Goal: Task Accomplishment & Management: Complete application form

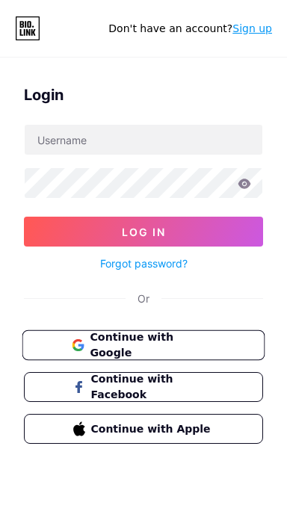
click at [177, 345] on span "Continue with Google" at bounding box center [152, 346] width 125 height 32
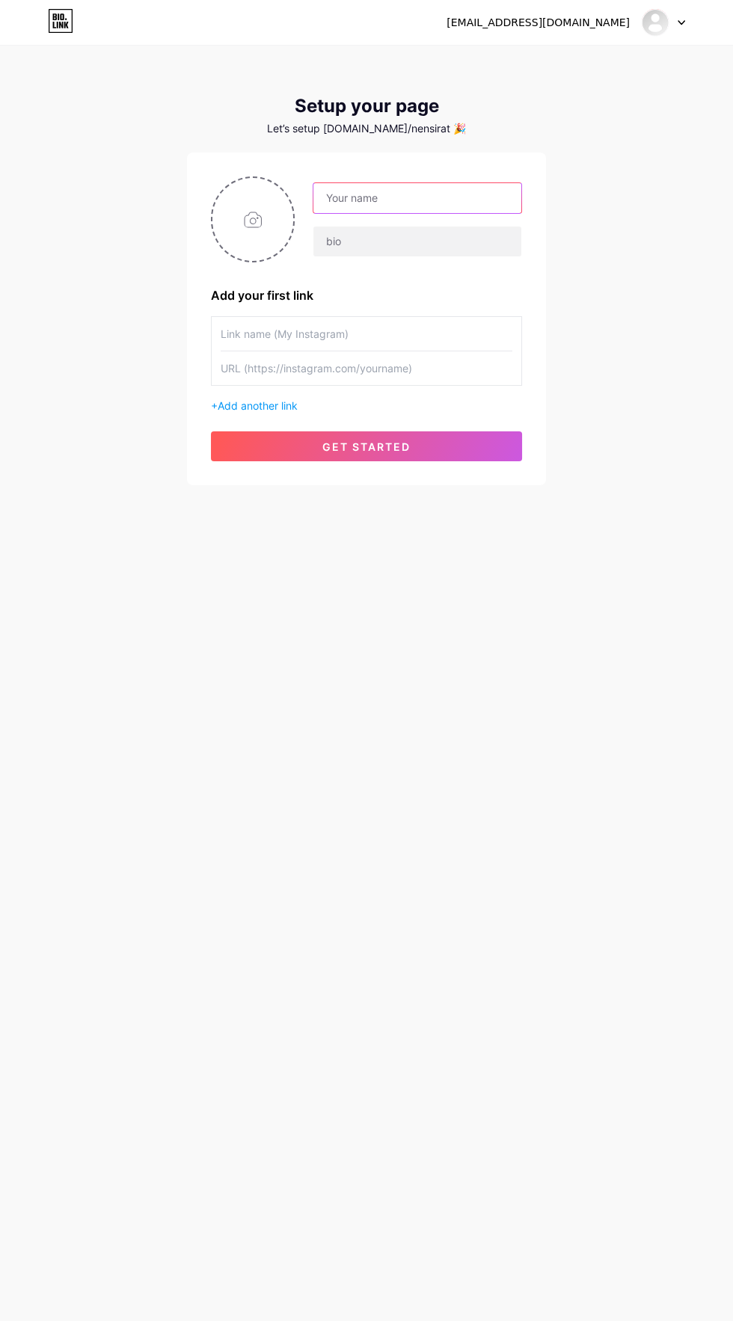
click at [442, 186] on input "text" at bounding box center [417, 198] width 208 height 30
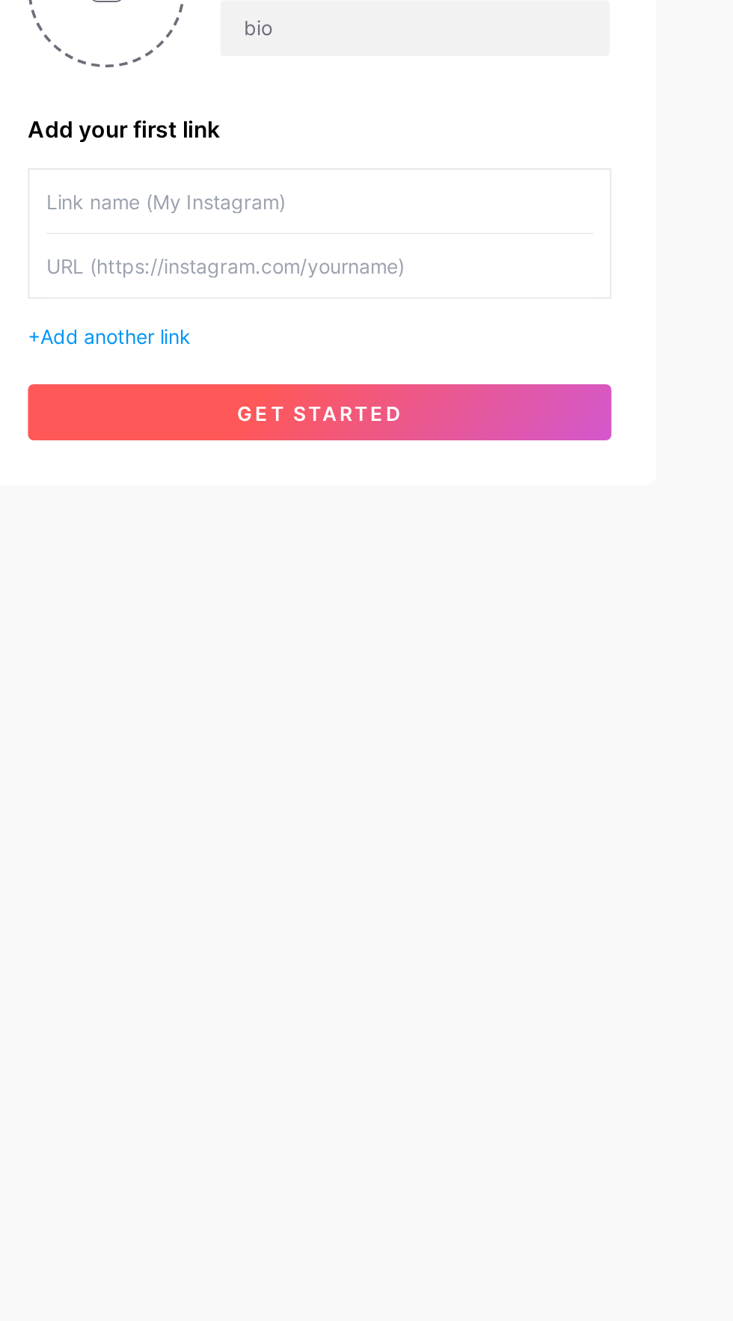
type input "Nens"
click at [455, 440] on button "get started" at bounding box center [366, 446] width 311 height 30
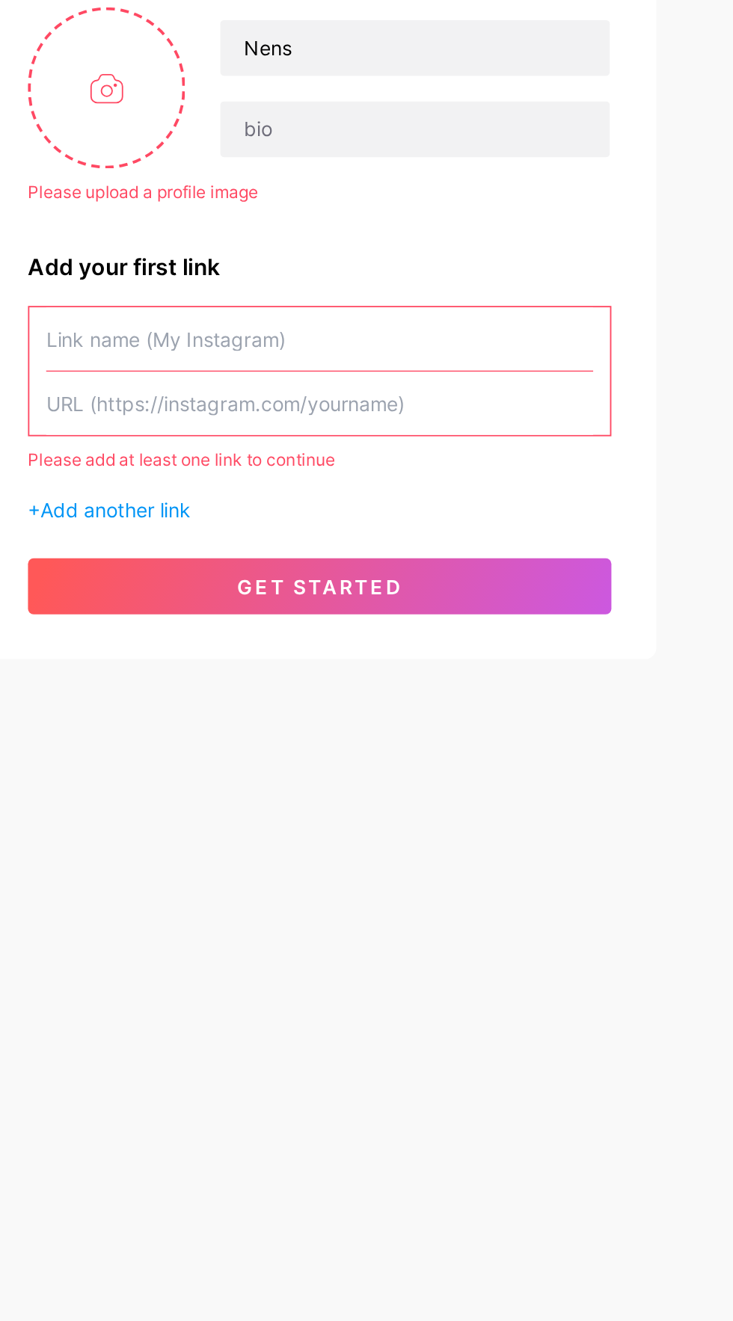
click at [432, 393] on input "text" at bounding box center [367, 388] width 292 height 34
click at [434, 355] on input "text" at bounding box center [367, 353] width 292 height 34
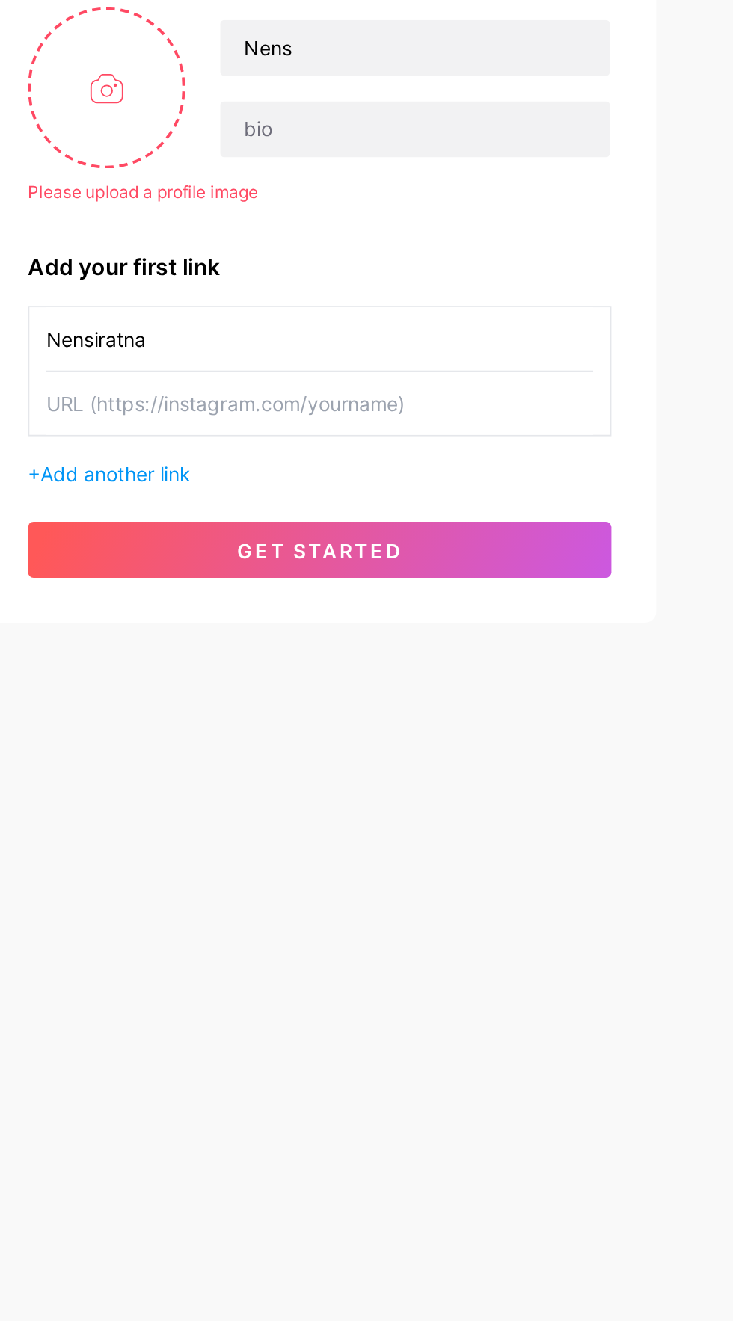
type input "Nensiratna"
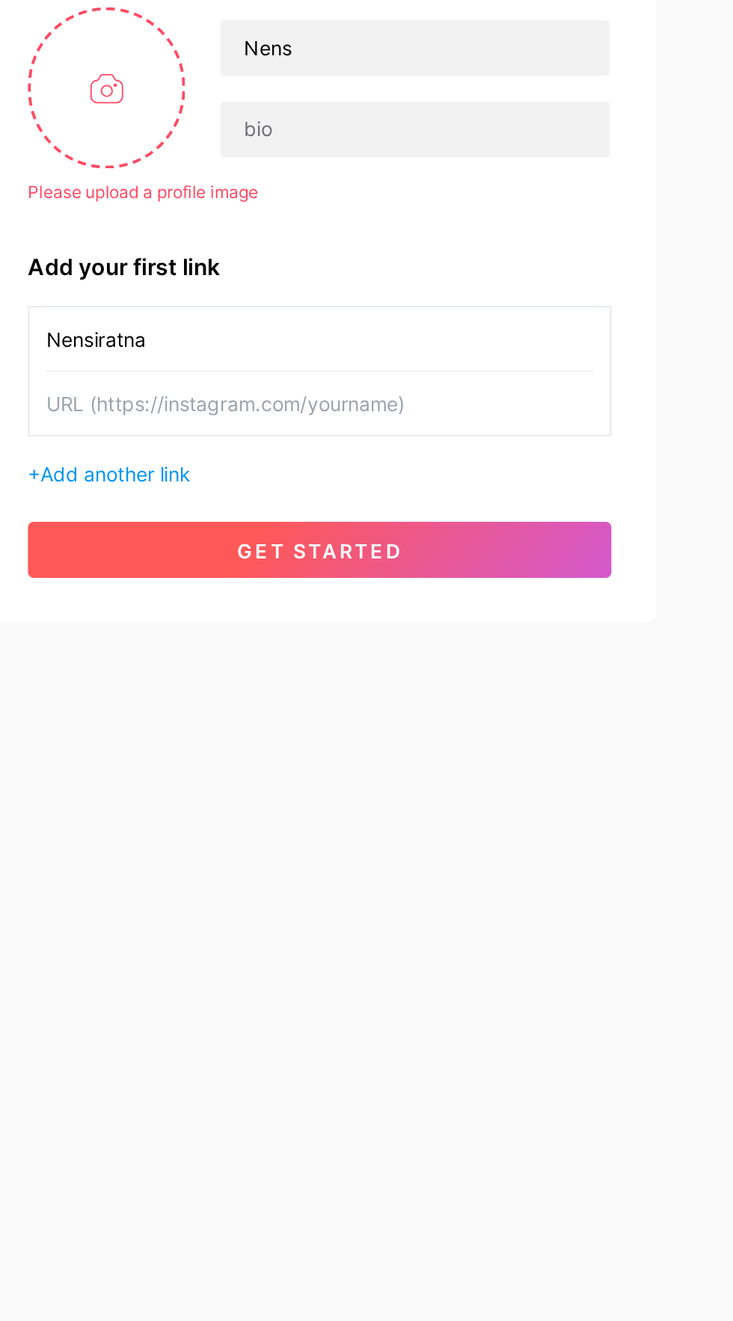
click at [470, 458] on button "get started" at bounding box center [366, 466] width 311 height 30
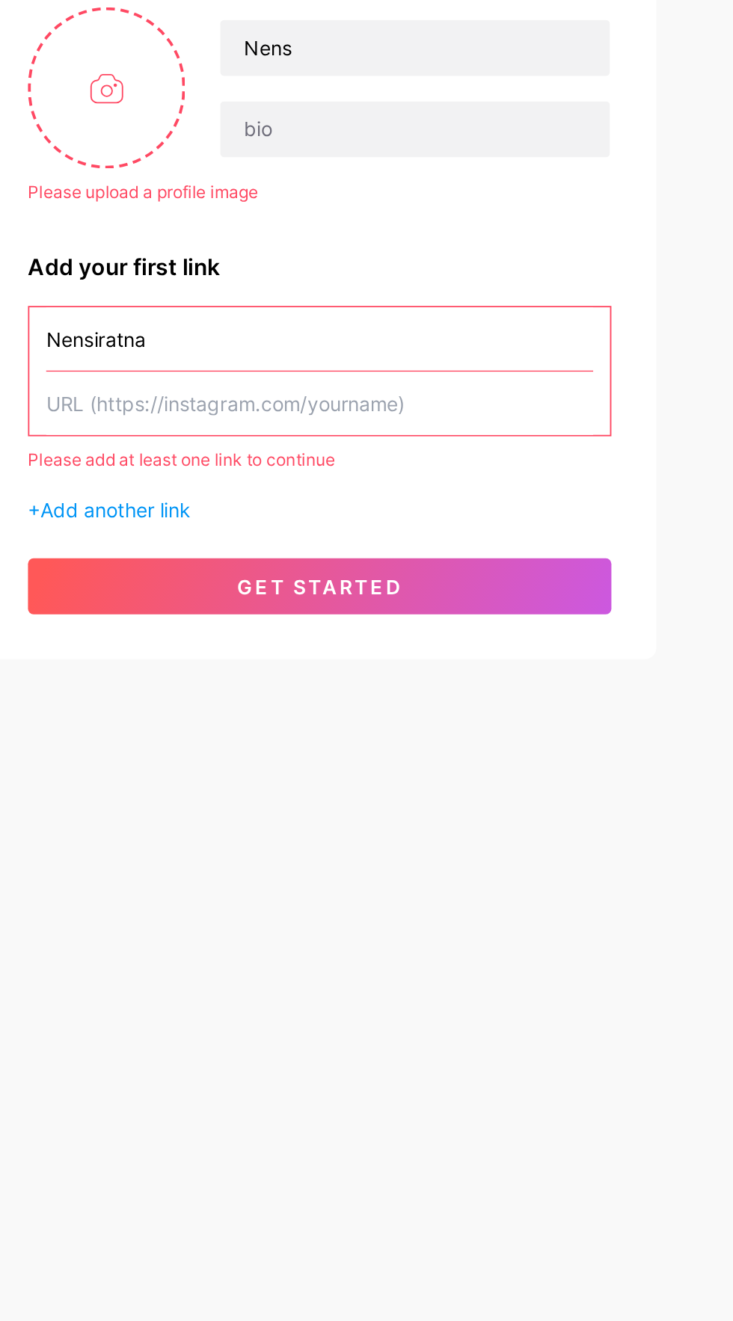
click at [413, 387] on input "text" at bounding box center [367, 388] width 292 height 34
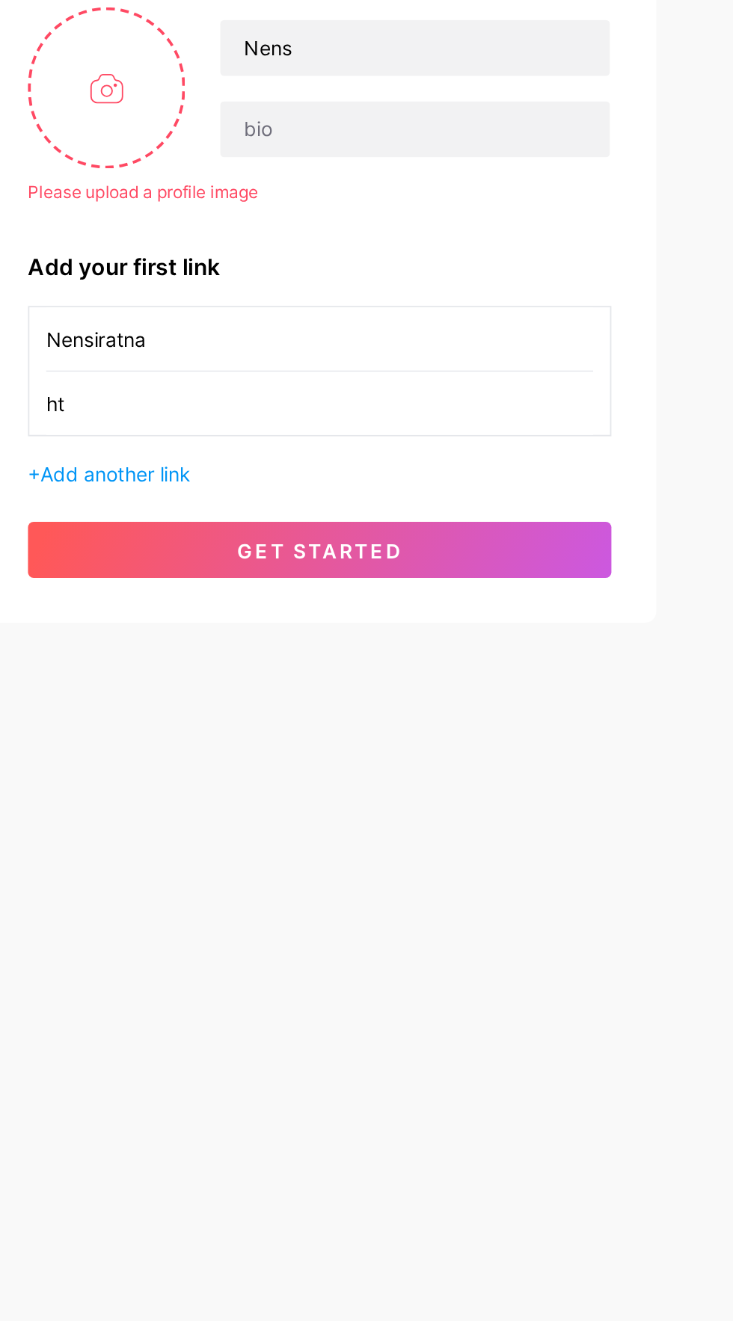
type input "h"
click at [291, 425] on span "Add another link" at bounding box center [258, 425] width 80 height 13
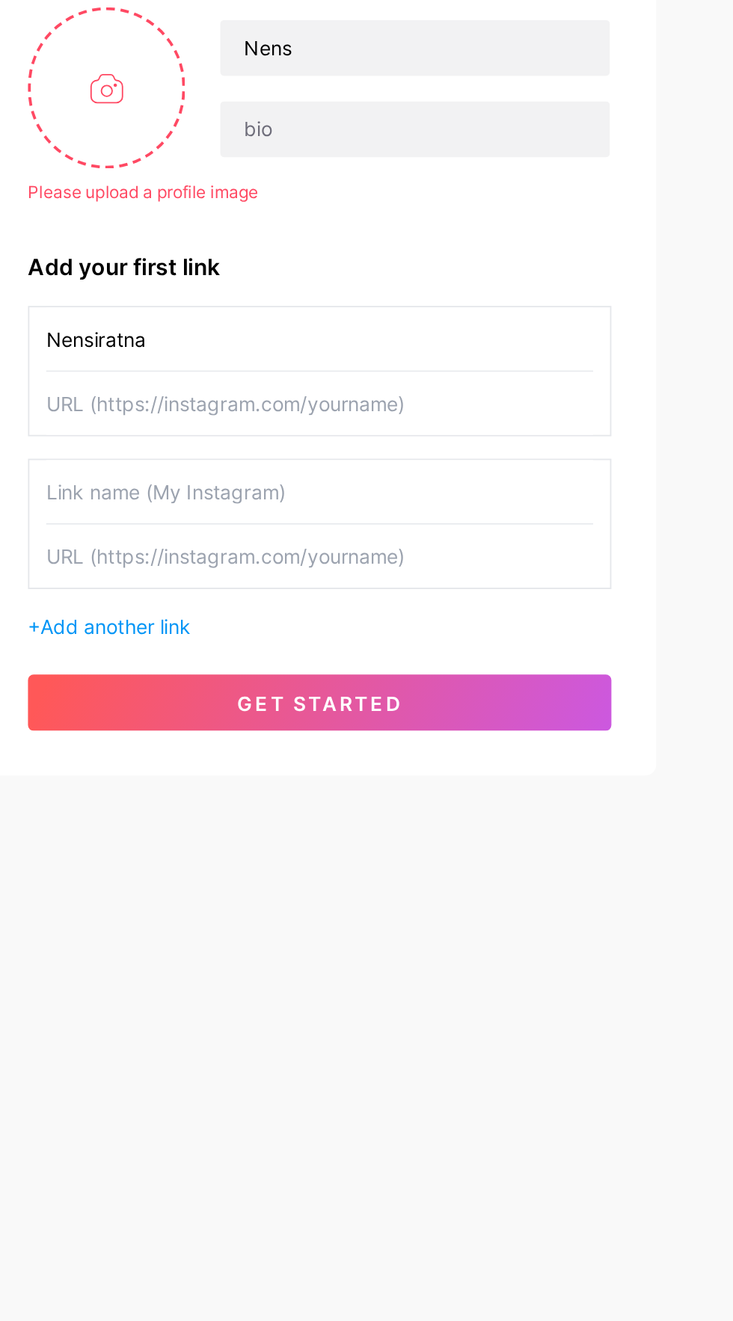
click at [348, 384] on input "text" at bounding box center [367, 388] width 292 height 34
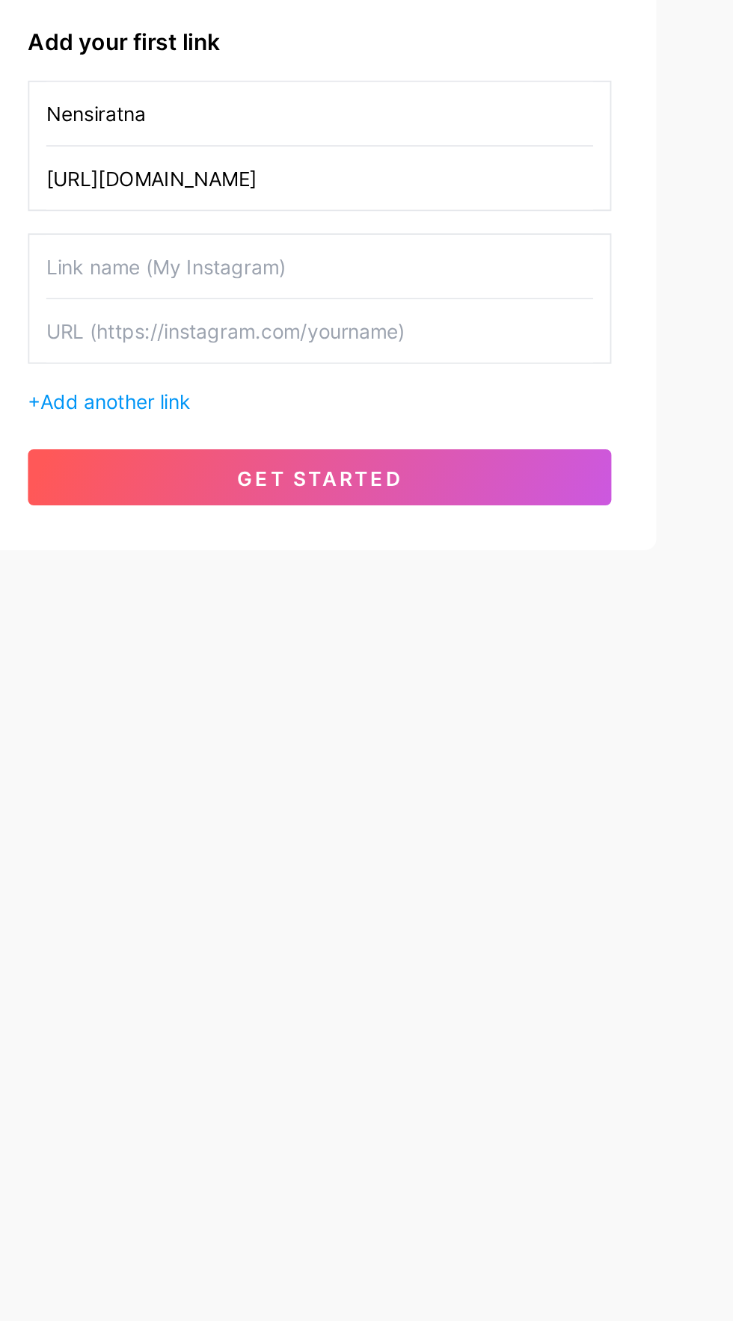
type input "[URL][DOMAIN_NAME]"
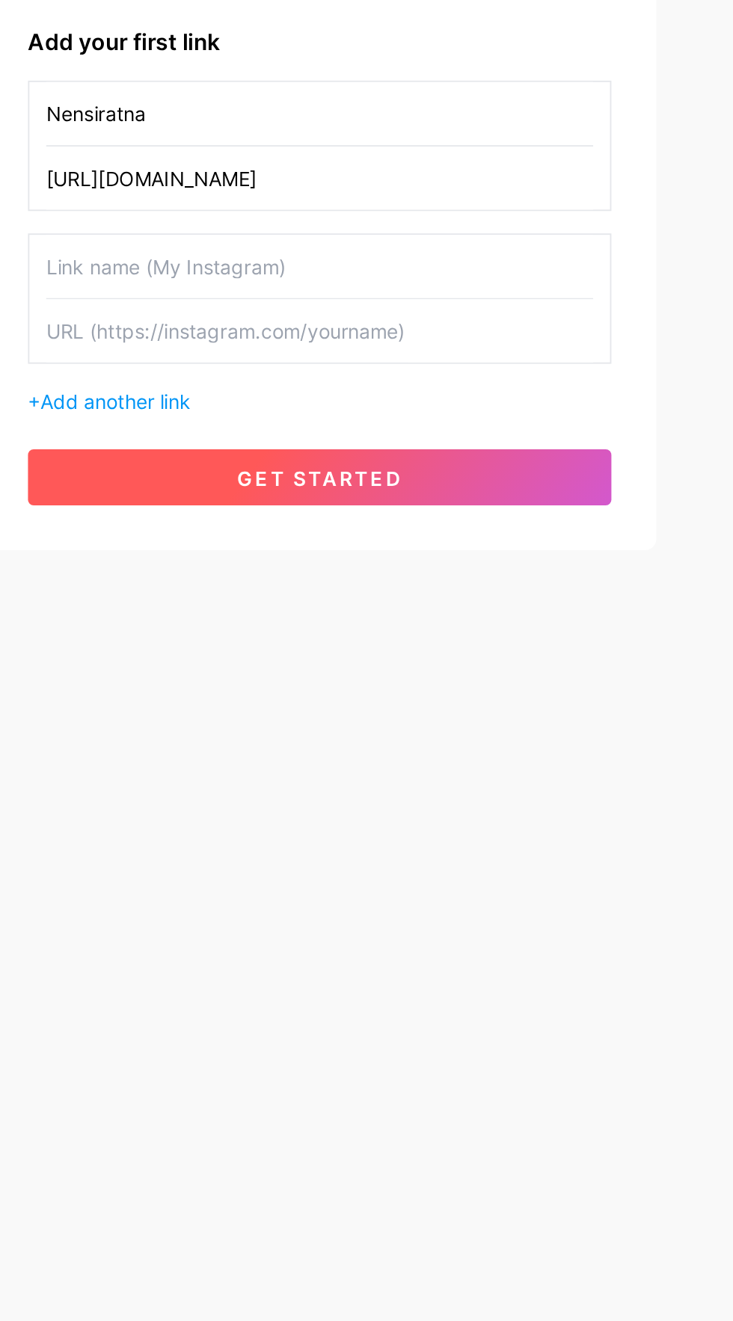
click at [413, 548] on button "get started" at bounding box center [366, 547] width 311 height 30
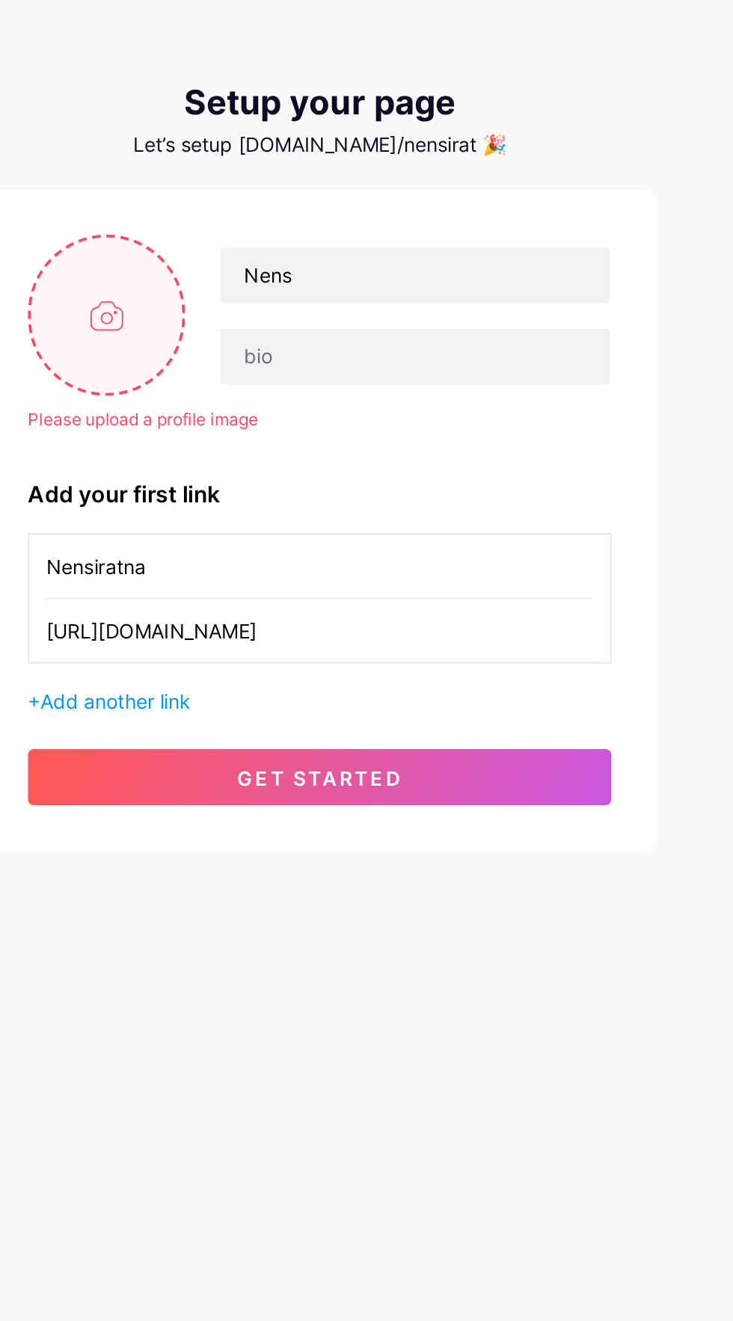
click at [261, 220] on input "file" at bounding box center [252, 219] width 81 height 83
type input "C:\fakepath\1000173400.jpg"
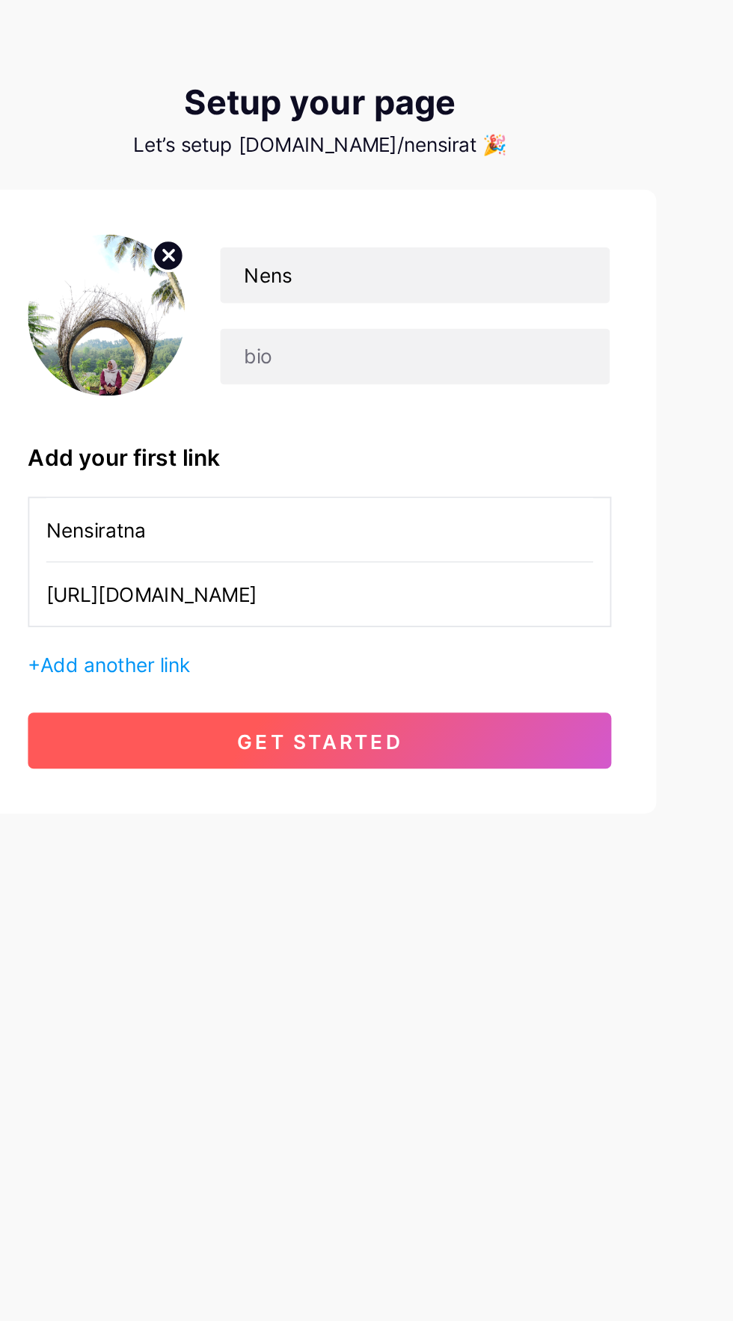
click at [290, 445] on button "get started" at bounding box center [366, 446] width 311 height 30
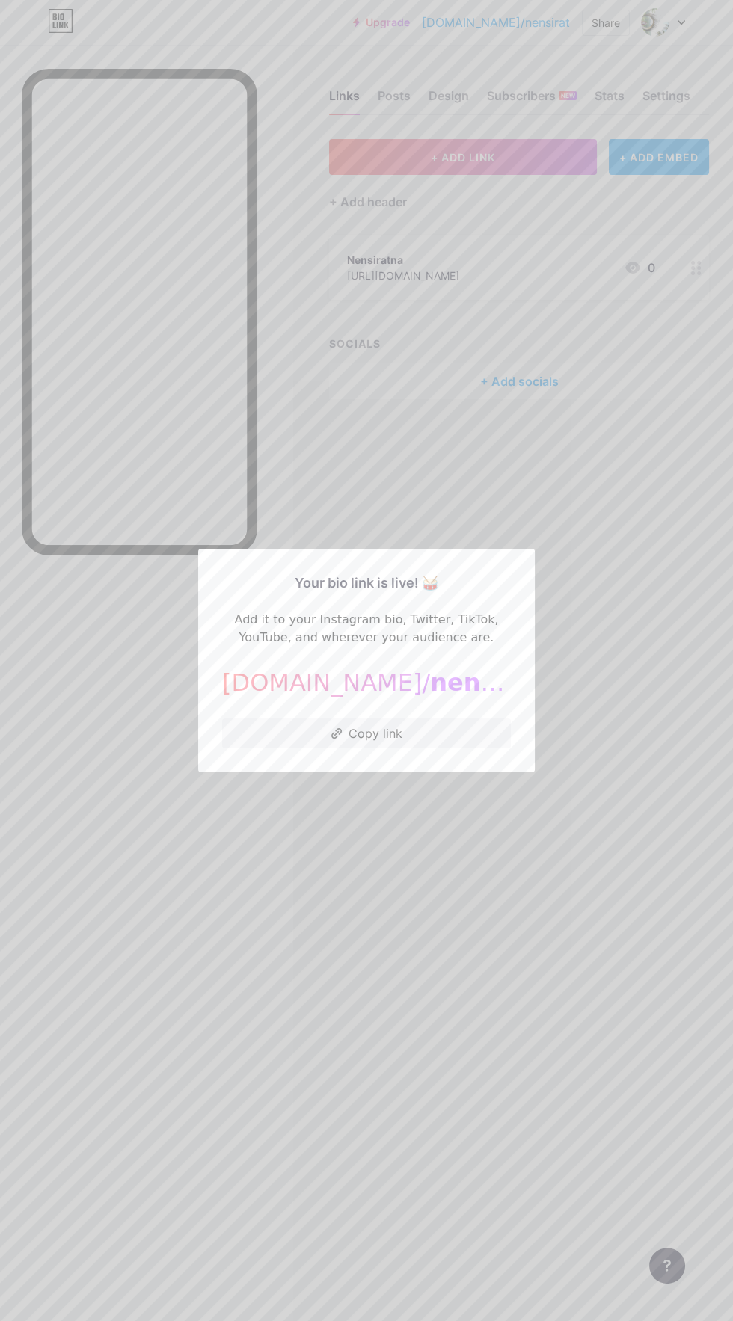
click at [551, 17] on div at bounding box center [366, 660] width 733 height 1321
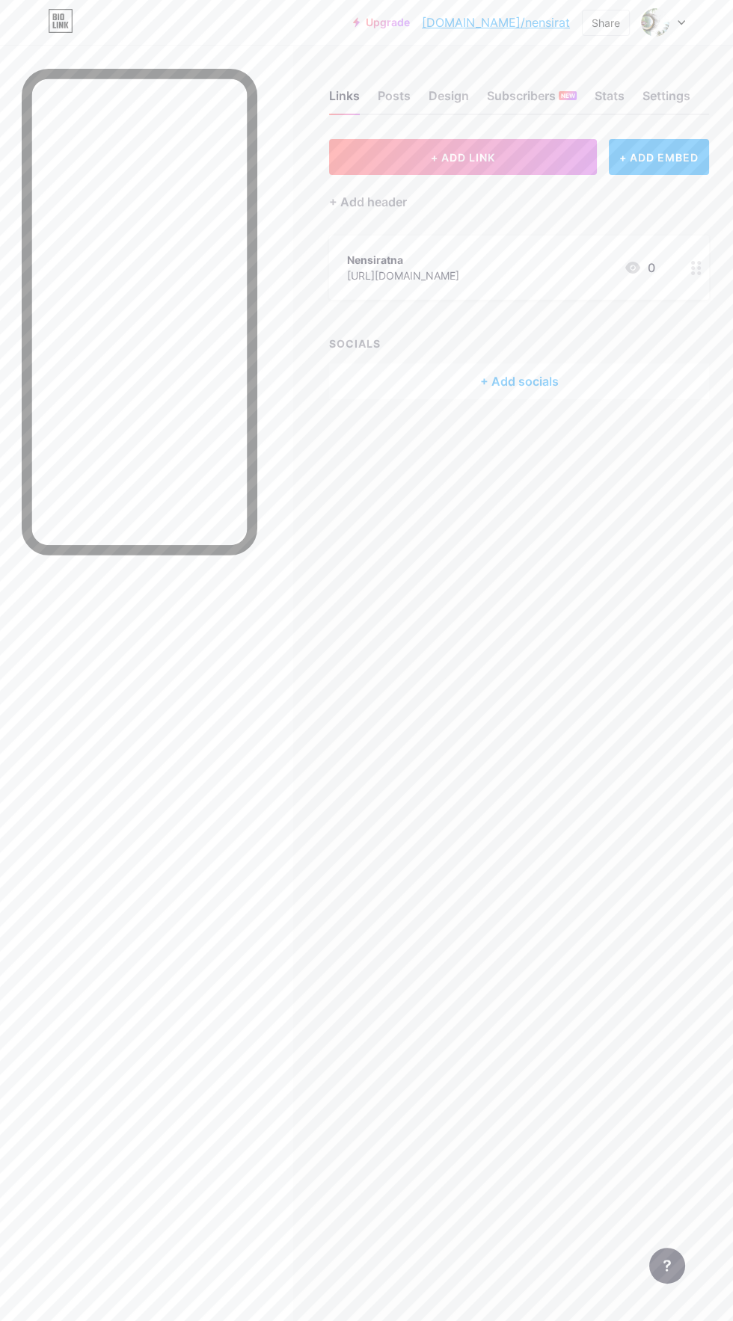
click at [541, 22] on link "[DOMAIN_NAME]/nensirat" at bounding box center [496, 22] width 148 height 18
